Goal: Task Accomplishment & Management: Manage account settings

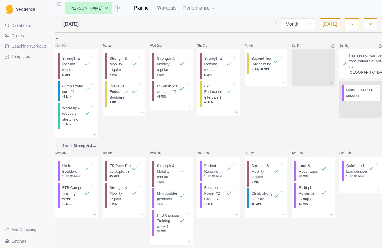
select select "month"
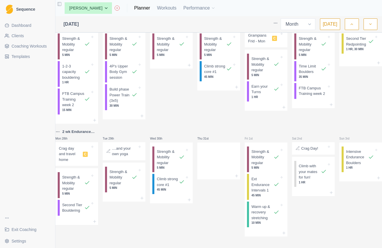
click at [24, 55] on span "Templates" at bounding box center [21, 57] width 18 height 6
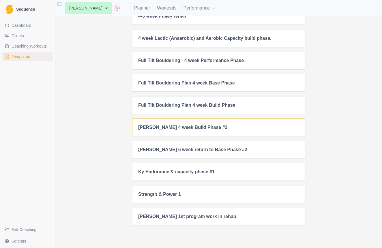
scroll to position [68, 0]
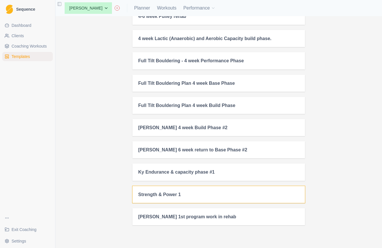
click at [154, 194] on h2 "Strength & Power 1" at bounding box center [218, 194] width 161 height 5
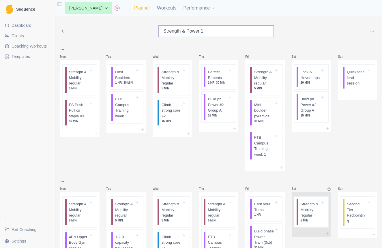
click at [147, 8] on link "Planner" at bounding box center [142, 8] width 16 height 7
select select "month"
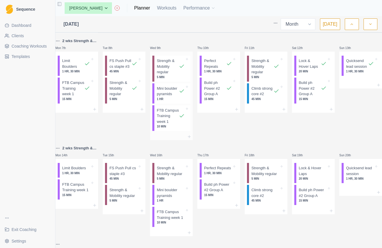
scroll to position [108, 0]
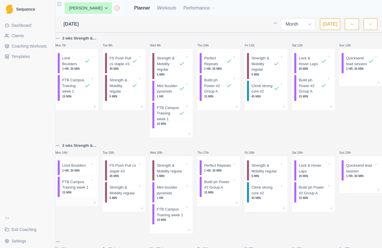
click at [81, 173] on p "1 HR, 30 MIN" at bounding box center [76, 171] width 28 height 4
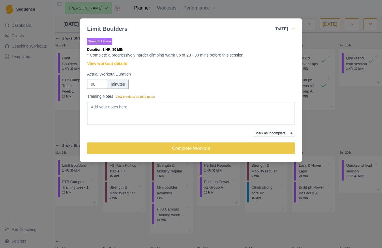
click at [293, 29] on icon "button" at bounding box center [294, 29] width 5 height 5
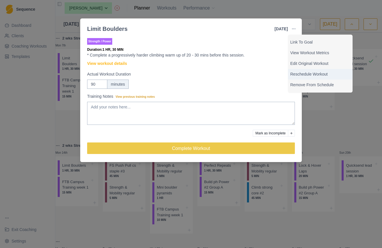
click at [299, 74] on p "Reschedule Workout" at bounding box center [320, 74] width 60 height 6
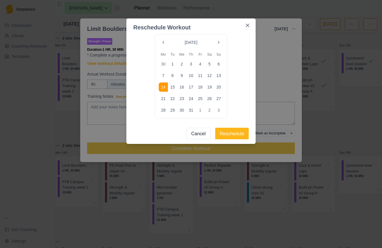
click at [218, 42] on button "Go to the Next Month" at bounding box center [218, 42] width 9 height 9
click at [163, 97] on button "18" at bounding box center [163, 98] width 9 height 9
click at [229, 133] on button "Reschedule" at bounding box center [232, 134] width 34 height 12
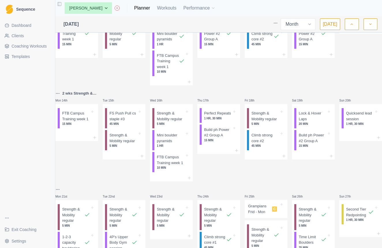
scroll to position [161, 0]
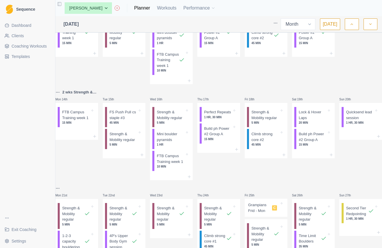
click at [61, 109] on html "Sequence Dashboard Clients Coaching Workouts Templates Exit Coaching Settings T…" at bounding box center [191, 124] width 382 height 248
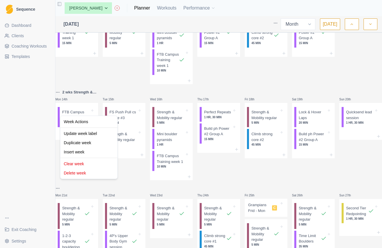
click at [101, 98] on html "Sequence Dashboard Clients Coaching Workouts Templates Exit Coaching Settings T…" at bounding box center [191, 124] width 382 height 248
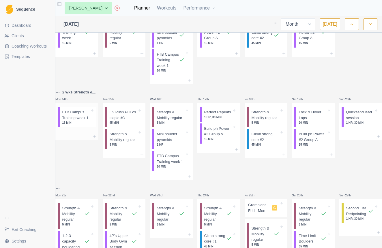
click at [83, 121] on p "FTB Campus Training week 1" at bounding box center [76, 114] width 28 height 11
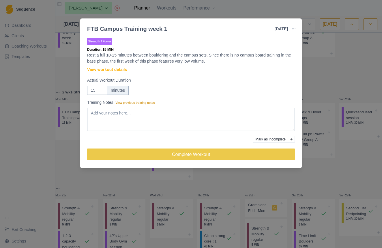
click at [115, 196] on div "FTB Campus Training week 1 [DATE] Link To Goal View Workout Metrics Edit Origin…" at bounding box center [191, 124] width 382 height 248
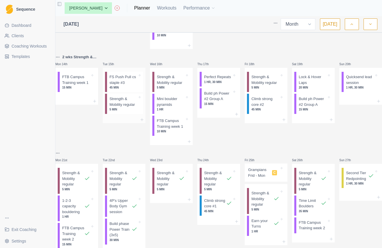
scroll to position [197, 0]
click at [369, 26] on icon "button" at bounding box center [371, 24] width 4 height 6
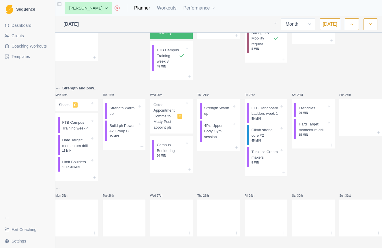
scroll to position [317, 0]
click at [78, 102] on span "C" at bounding box center [75, 104] width 5 height 5
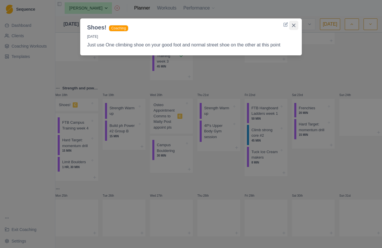
click at [294, 25] on icon "Close" at bounding box center [293, 25] width 3 height 3
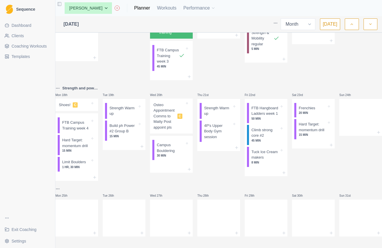
click at [96, 101] on div "Shoes! C" at bounding box center [77, 105] width 38 height 8
click at [96, 88] on div "Shoes! Coaching [DATE] Just use One climbing shoe on your good foot and normal …" at bounding box center [191, 124] width 382 height 248
click at [87, 102] on div at bounding box center [85, 105] width 10 height 6
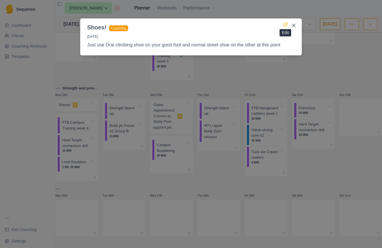
click at [285, 25] on icon at bounding box center [286, 24] width 3 height 3
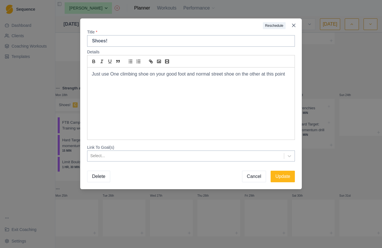
click at [103, 175] on button "Delete" at bounding box center [98, 177] width 23 height 12
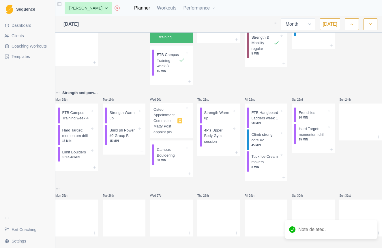
scroll to position [312, 0]
click at [84, 131] on p "Hard Target: momentum drill" at bounding box center [76, 133] width 28 height 11
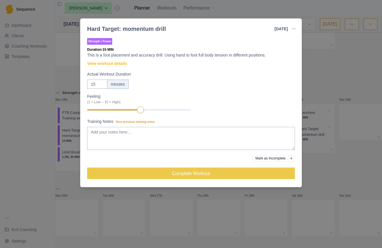
click at [318, 45] on div "Hard Target: momentum drill [DATE] Link To Goal View Workout Metrics Edit Origi…" at bounding box center [191, 124] width 382 height 248
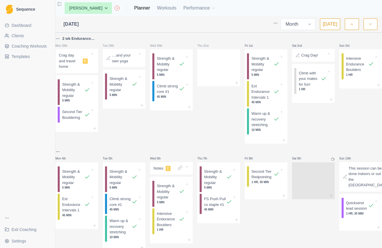
scroll to position [0, 0]
click at [351, 25] on polyline "button" at bounding box center [352, 24] width 2 height 1
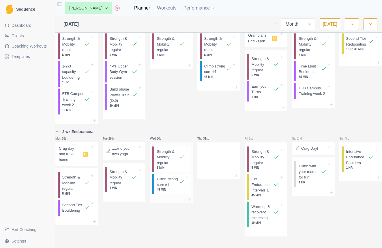
scroll to position [371, 0]
click at [369, 23] on icon "button" at bounding box center [371, 24] width 4 height 6
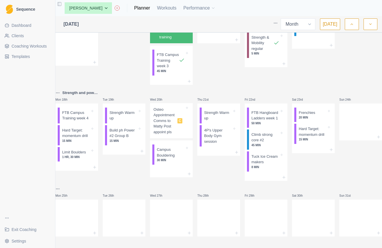
scroll to position [0, 0]
click at [189, 173] on line at bounding box center [189, 174] width 0 height 3
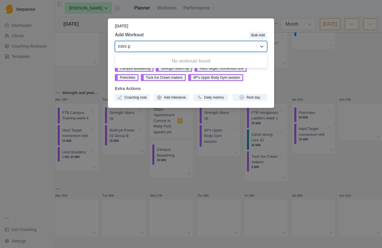
type input "mini"
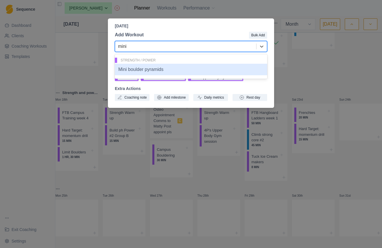
click at [150, 68] on div "Mini boulder pyramids" at bounding box center [191, 70] width 152 height 12
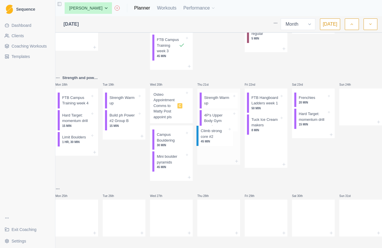
drag, startPoint x: 268, startPoint y: 138, endPoint x: 216, endPoint y: 140, distance: 51.7
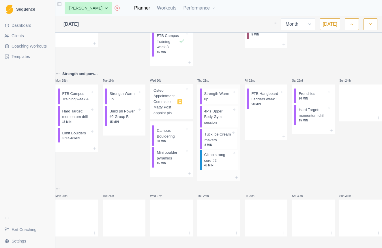
drag, startPoint x: 267, startPoint y: 138, endPoint x: 217, endPoint y: 144, distance: 49.7
click at [228, 143] on p "Tuck Ice Cream makers" at bounding box center [218, 137] width 28 height 11
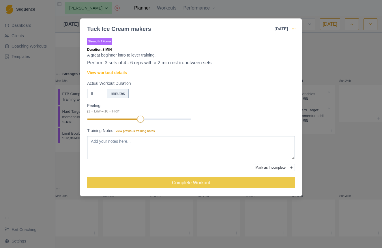
click at [294, 28] on icon "button" at bounding box center [294, 29] width 5 height 5
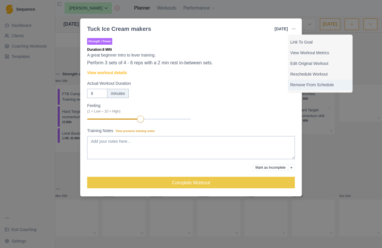
click at [299, 85] on p "Remove From Schedule" at bounding box center [320, 85] width 60 height 6
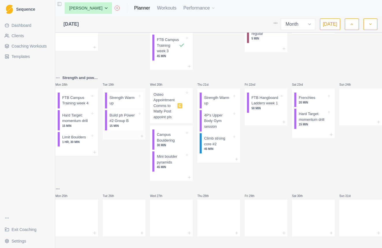
scroll to position [315, 0]
click at [284, 123] on line at bounding box center [284, 122] width 0 height 3
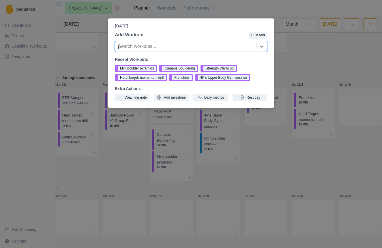
type input "per"
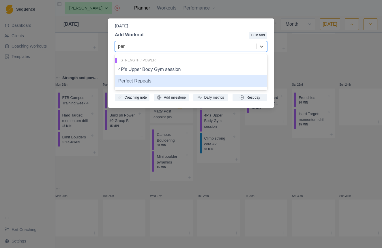
click at [144, 83] on div "Perfect Repeats" at bounding box center [191, 81] width 152 height 12
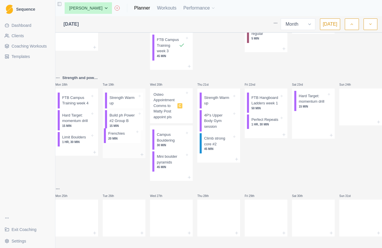
drag, startPoint x: 314, startPoint y: 98, endPoint x: 123, endPoint y: 139, distance: 194.8
click at [330, 122] on line at bounding box center [331, 122] width 3 height 0
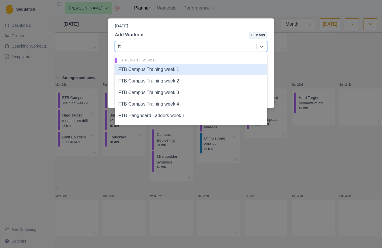
type input "ftb"
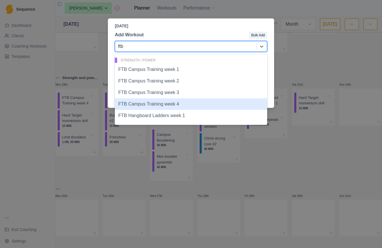
click at [180, 105] on div "FTB Campus Training week 4" at bounding box center [191, 104] width 152 height 12
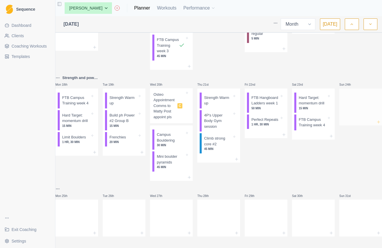
click at [376, 120] on icon at bounding box center [378, 122] width 5 height 5
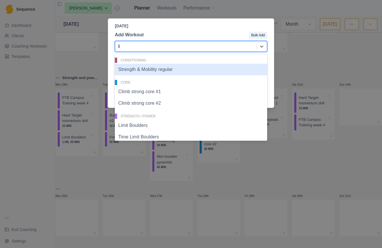
type input "lim"
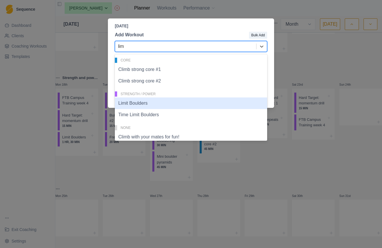
click at [130, 105] on div "Limit Boulders" at bounding box center [191, 104] width 152 height 12
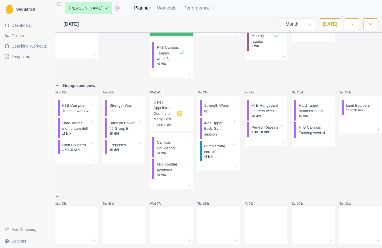
scroll to position [288, 0]
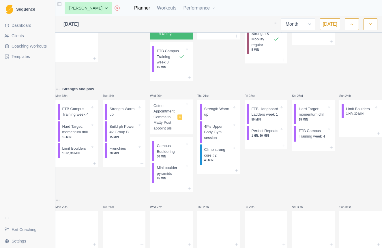
click at [175, 131] on p "Osteo Appointment Comms to Matty Post appoint pls" at bounding box center [165, 117] width 22 height 28
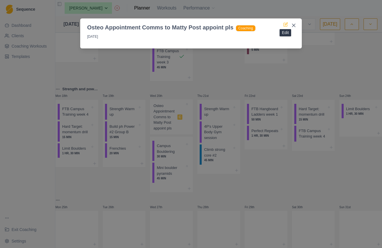
click at [286, 24] on icon at bounding box center [286, 24] width 5 height 5
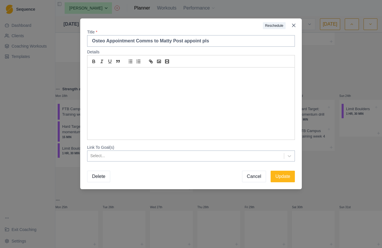
click at [103, 176] on button "Delete" at bounding box center [98, 177] width 23 height 12
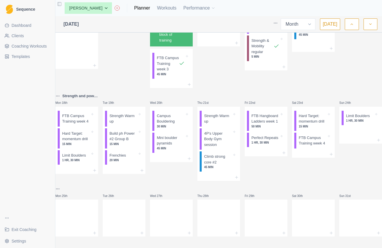
scroll to position [302, 0]
